Goal: Task Accomplishment & Management: Manage account settings

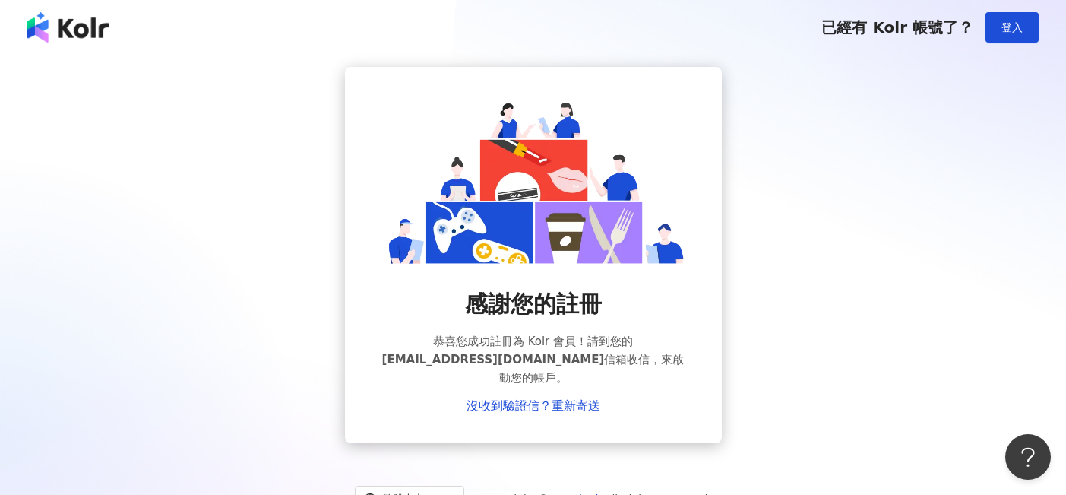
click at [90, 32] on img at bounding box center [67, 27] width 81 height 30
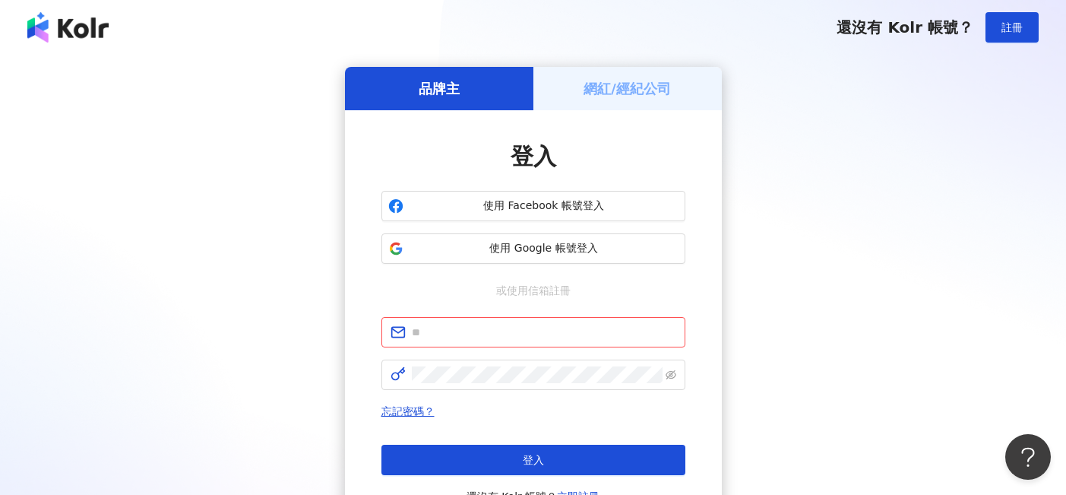
click at [462, 160] on div "登入" at bounding box center [533, 157] width 304 height 32
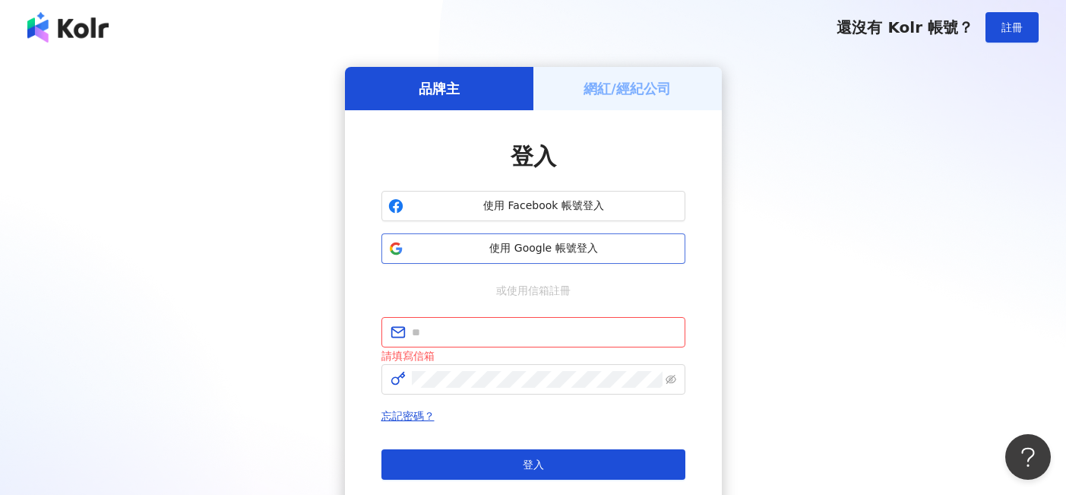
click at [481, 245] on span "使用 Google 帳號登入" at bounding box center [544, 248] width 269 height 15
click at [538, 251] on span "使用 Google 帳號登入" at bounding box center [544, 248] width 269 height 15
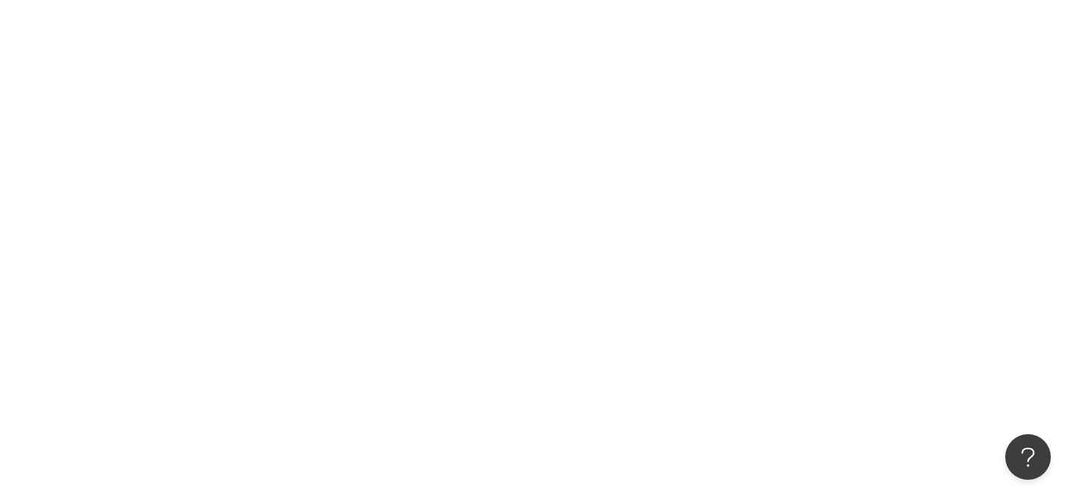
scroll to position [68, 0]
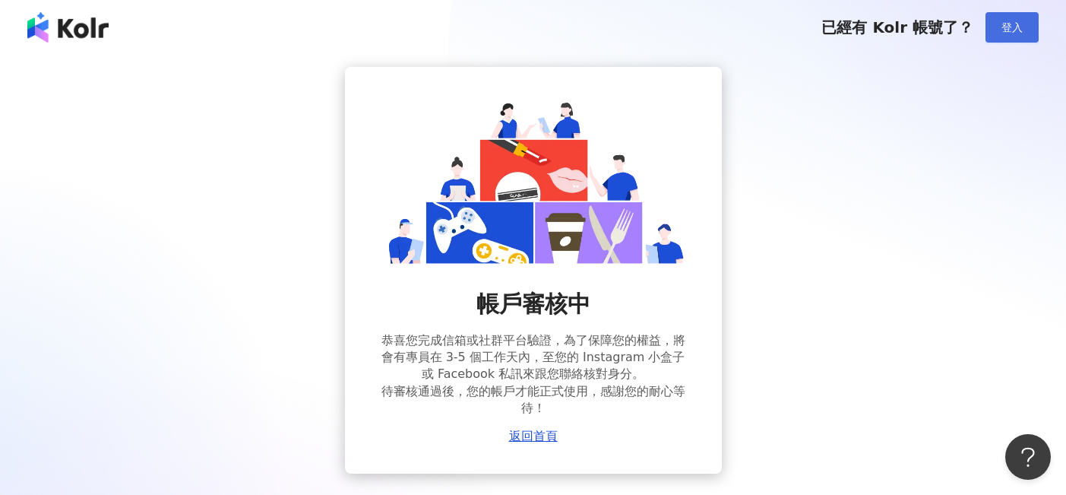
click at [1012, 31] on span "登入" at bounding box center [1011, 27] width 21 height 12
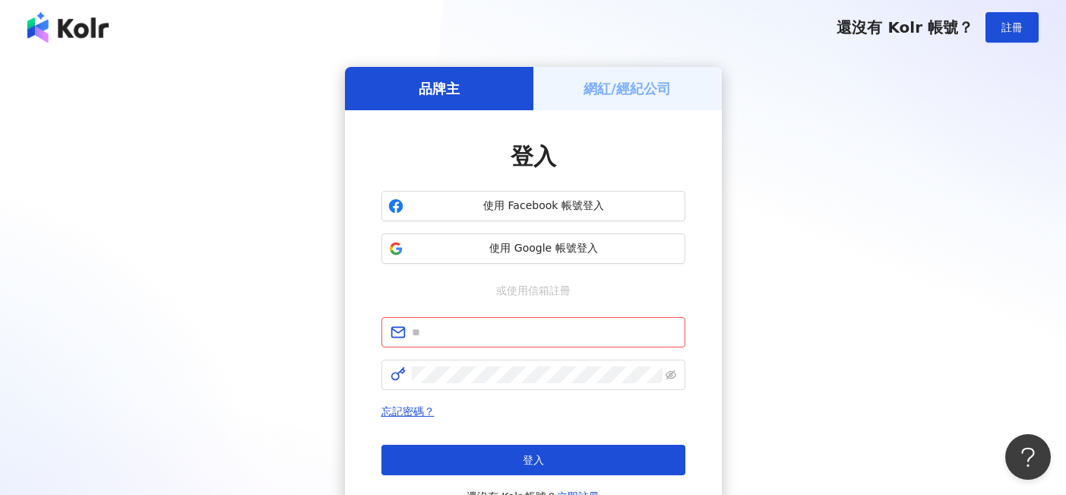
click at [619, 95] on h5 "網紅/經紀公司" at bounding box center [627, 88] width 87 height 19
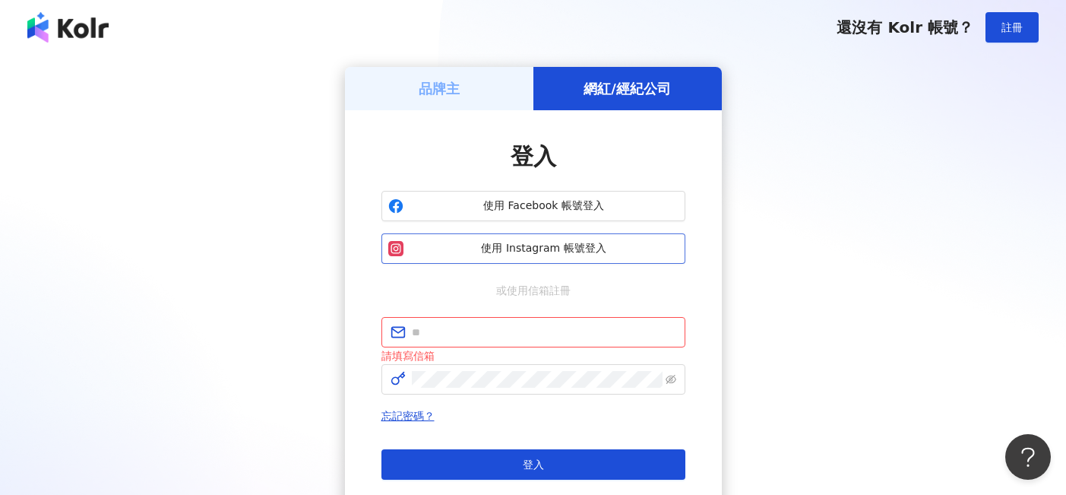
click at [544, 248] on span "使用 Instagram 帳號登入" at bounding box center [544, 248] width 269 height 15
